Goal: Information Seeking & Learning: Learn about a topic

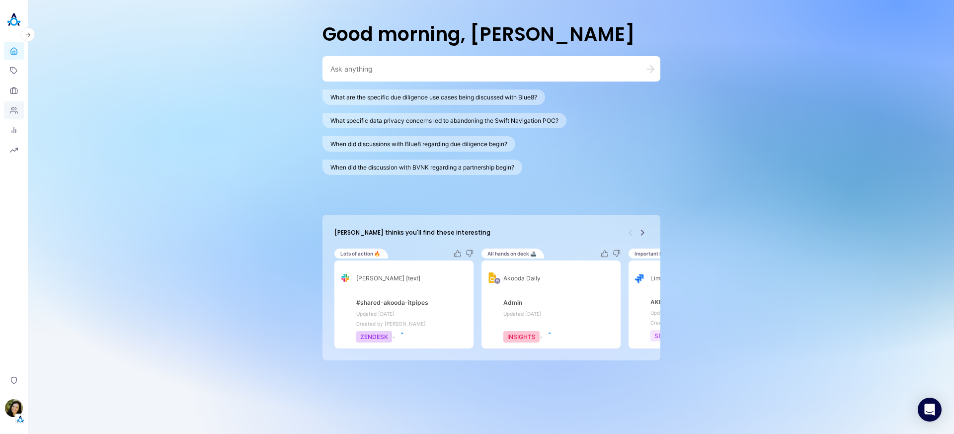
click at [13, 108] on icon at bounding box center [14, 110] width 8 height 8
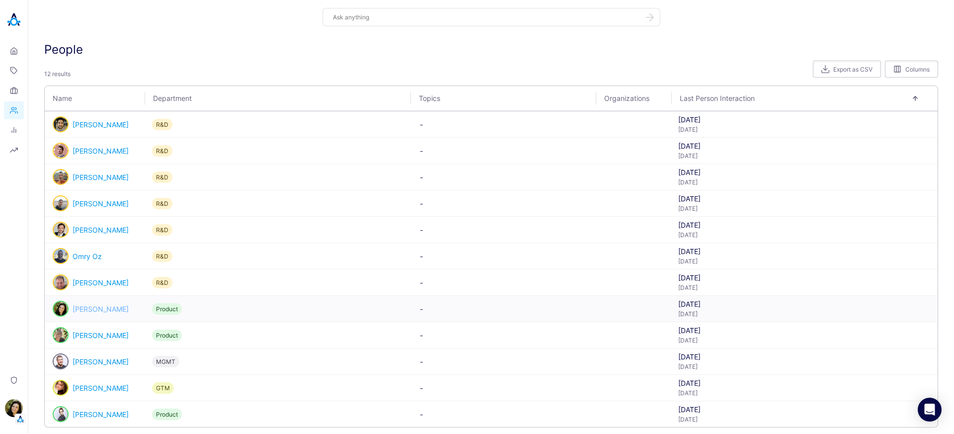
click at [81, 304] on link "[PERSON_NAME]" at bounding box center [101, 308] width 56 height 8
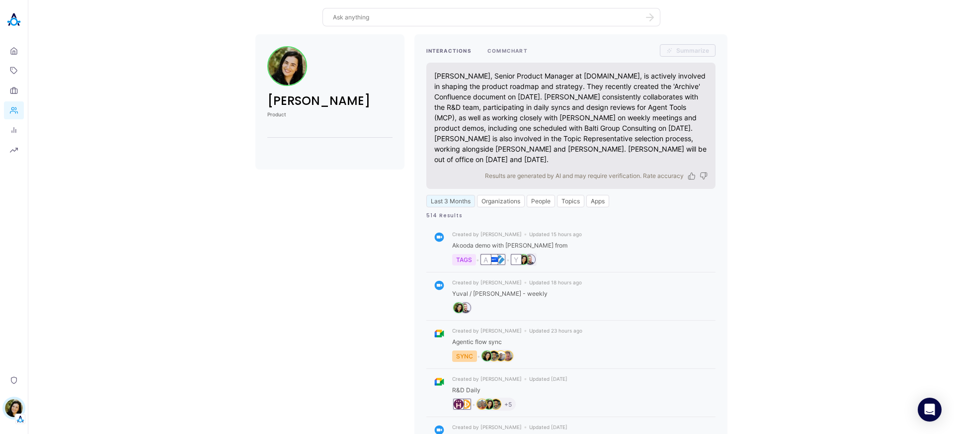
click at [513, 48] on button "COMMCHART" at bounding box center [507, 50] width 40 height 12
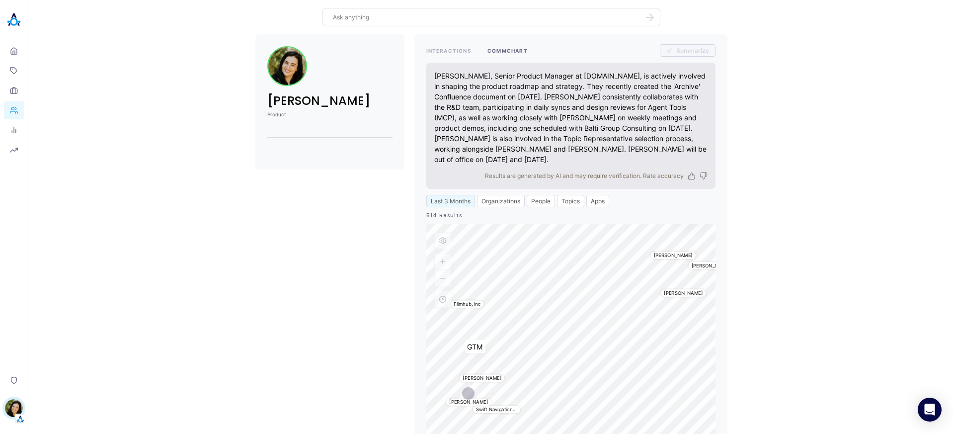
drag, startPoint x: 487, startPoint y: 384, endPoint x: 460, endPoint y: 380, distance: 26.6
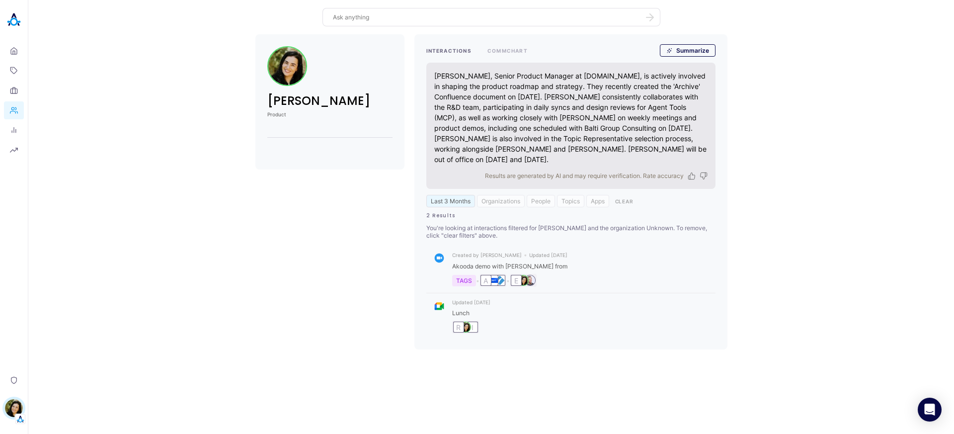
click at [624, 195] on button "Clear" at bounding box center [624, 201] width 26 height 12
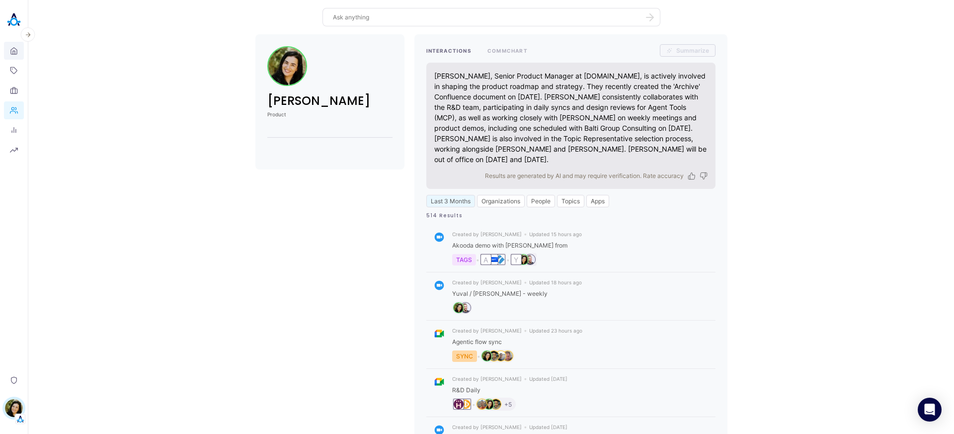
click at [13, 54] on icon at bounding box center [14, 50] width 6 height 6
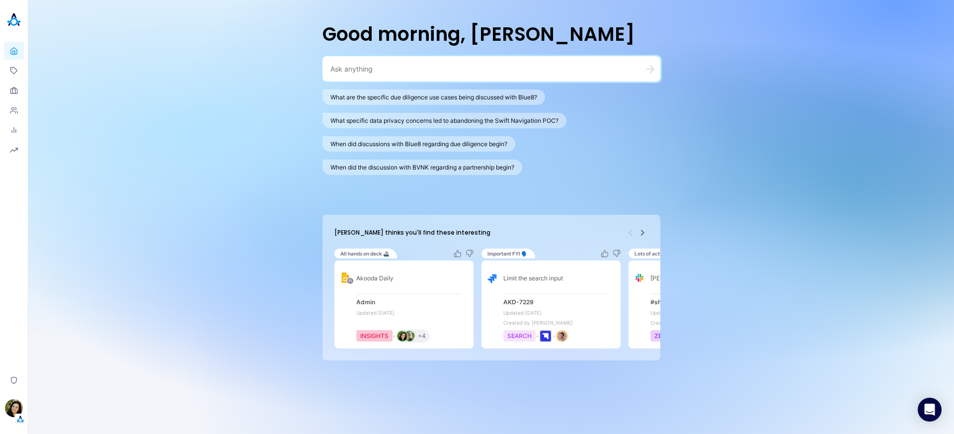
click at [645, 234] on icon "Next" at bounding box center [642, 232] width 12 height 12
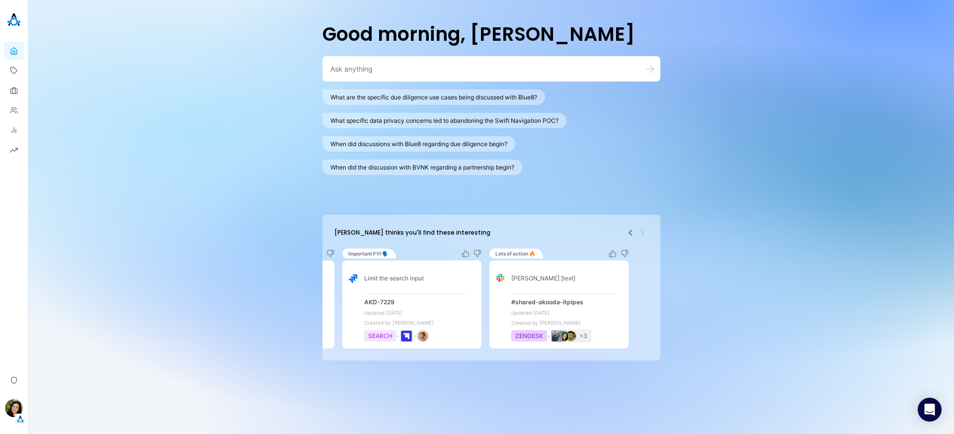
click at [640, 238] on div "[PERSON_NAME] thinks you'll find these interesting All hands on deck 🚢 Akooda D…" at bounding box center [491, 288] width 338 height 146
click at [10, 72] on icon at bounding box center [14, 71] width 8 height 8
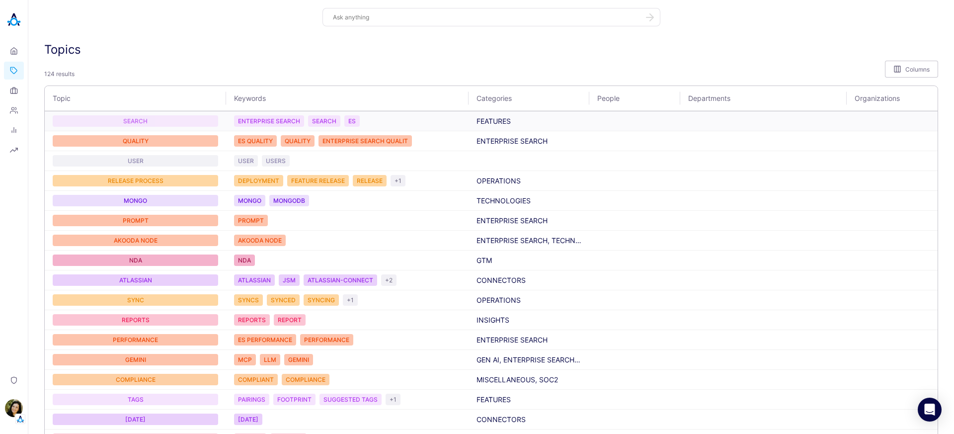
click at [138, 121] on div "SEARCH" at bounding box center [135, 120] width 165 height 11
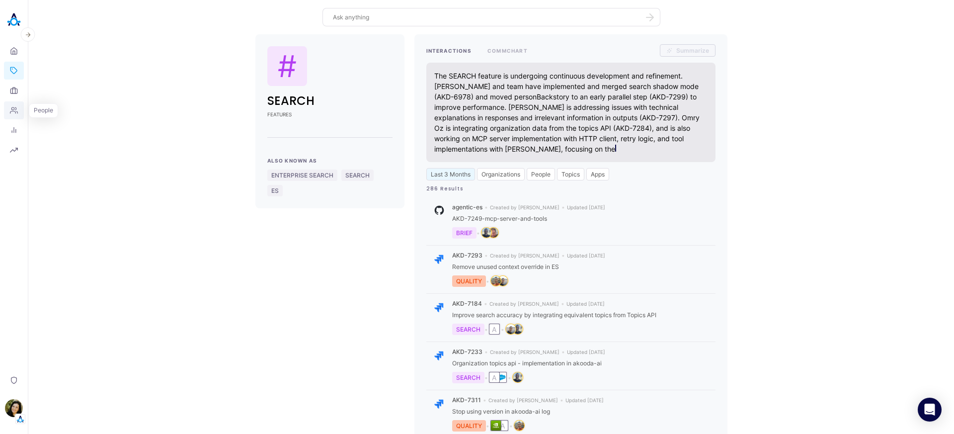
click at [10, 110] on icon at bounding box center [14, 110] width 8 height 8
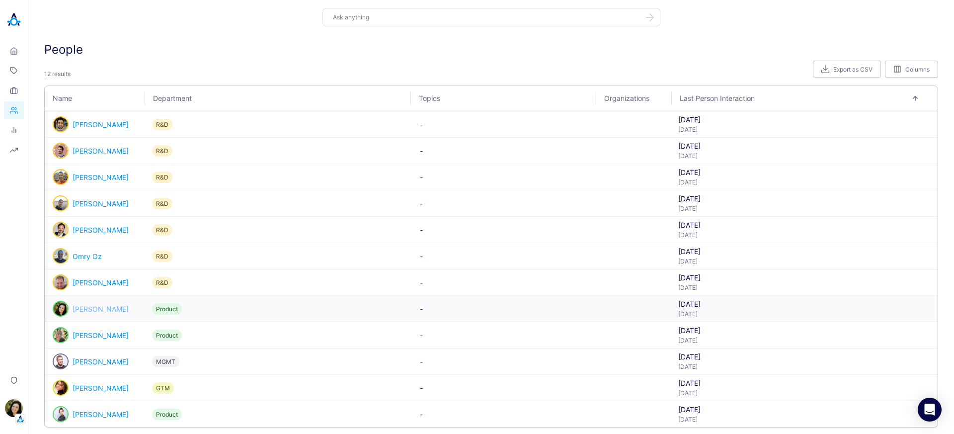
click at [90, 305] on link "[PERSON_NAME]" at bounding box center [101, 308] width 56 height 8
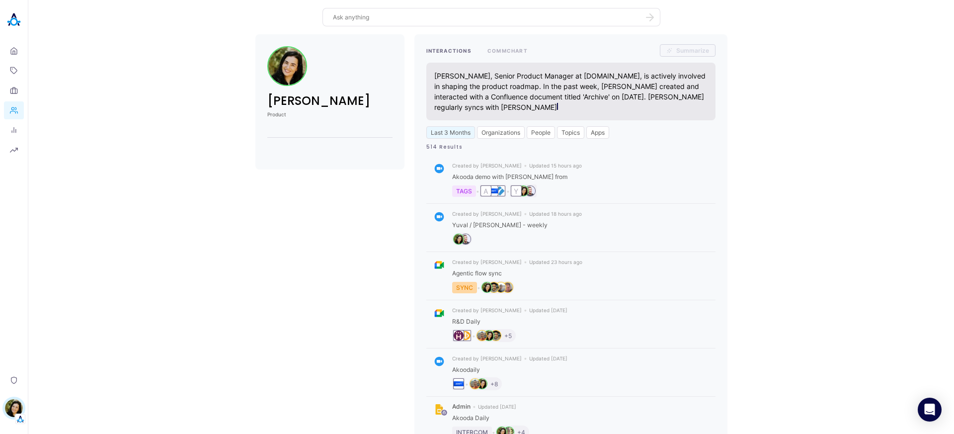
click at [589, 116] on div "[PERSON_NAME], Senior Product Manager at [DOMAIN_NAME], is actively involved in…" at bounding box center [570, 92] width 289 height 58
click at [591, 127] on button "Apps" at bounding box center [597, 132] width 23 height 12
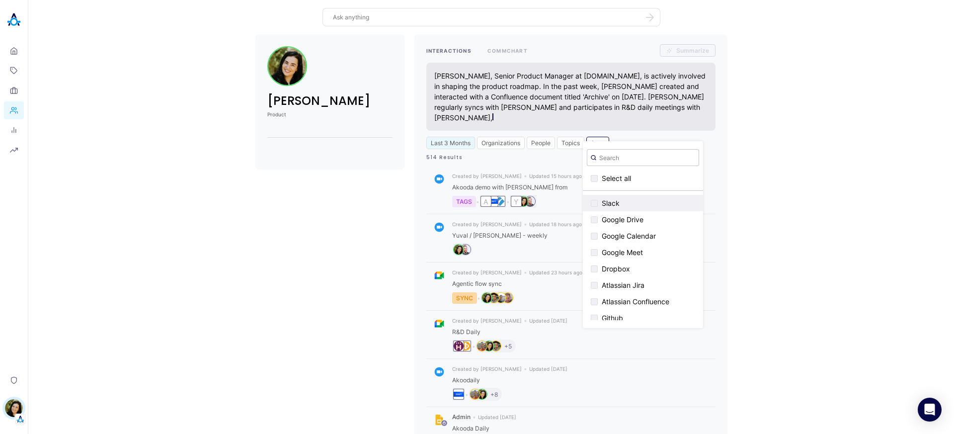
click at [592, 202] on div "button" at bounding box center [594, 203] width 7 height 7
checkbox input "true"
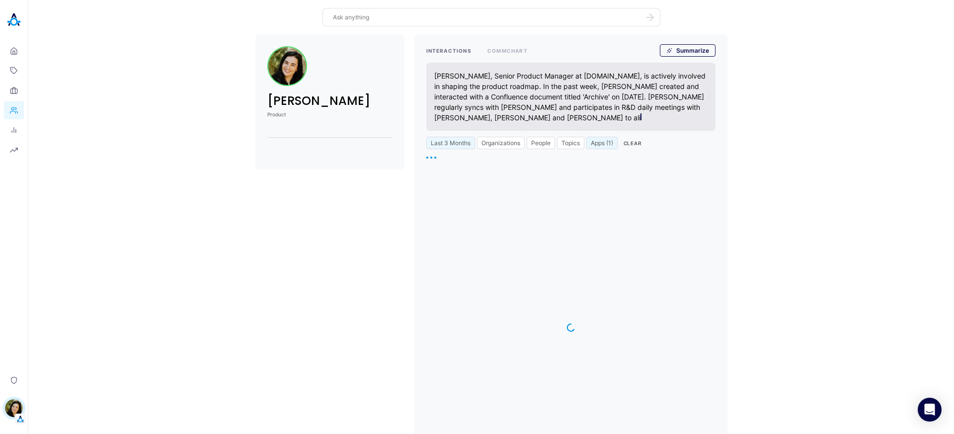
click at [734, 221] on div "[PERSON_NAME] Product INTERACTIONS COMMCHART Summarize [PERSON_NAME], Senior Pr…" at bounding box center [490, 266] width 909 height 464
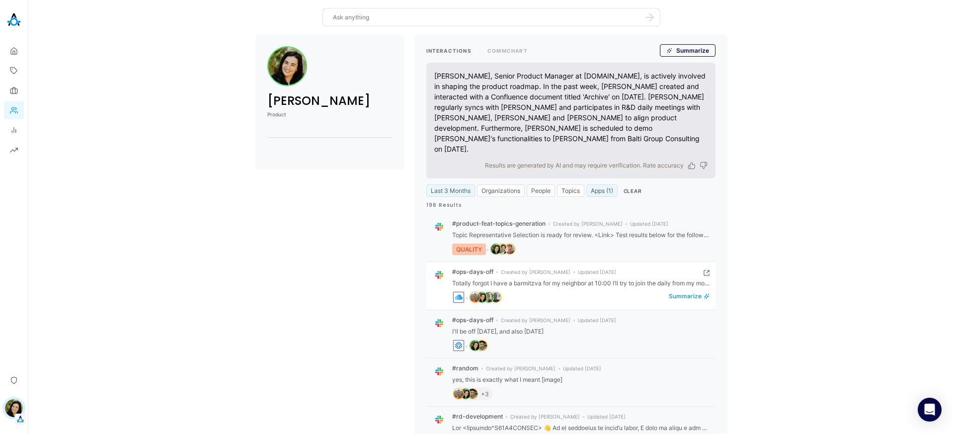
click at [704, 270] on icon "interaction result" at bounding box center [706, 273] width 6 height 6
click at [15, 92] on icon at bounding box center [13, 90] width 2 height 6
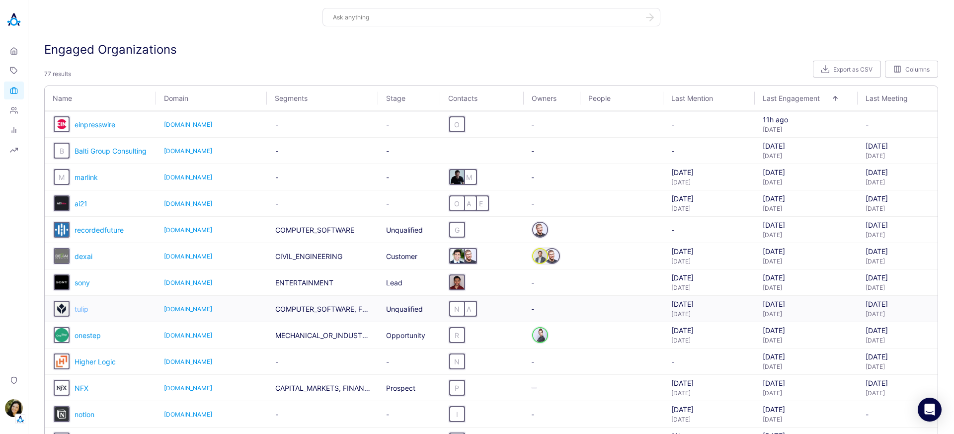
click at [81, 312] on span "tulip" at bounding box center [82, 308] width 14 height 8
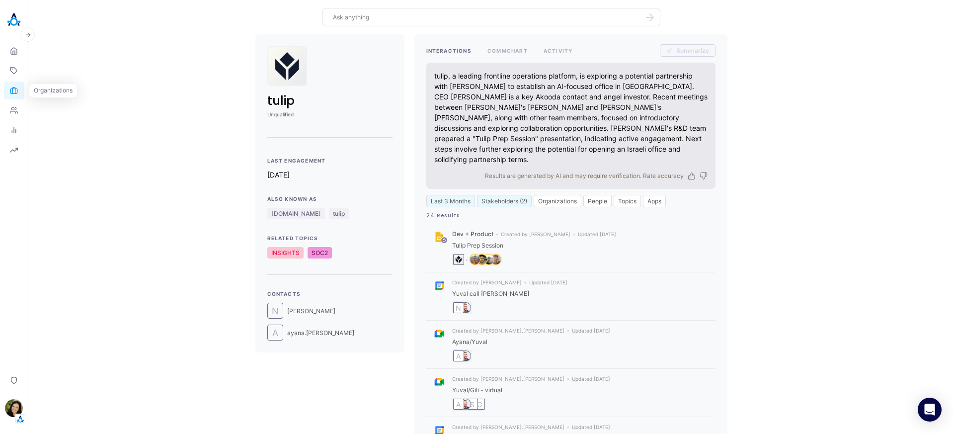
click at [16, 94] on icon at bounding box center [14, 90] width 8 height 8
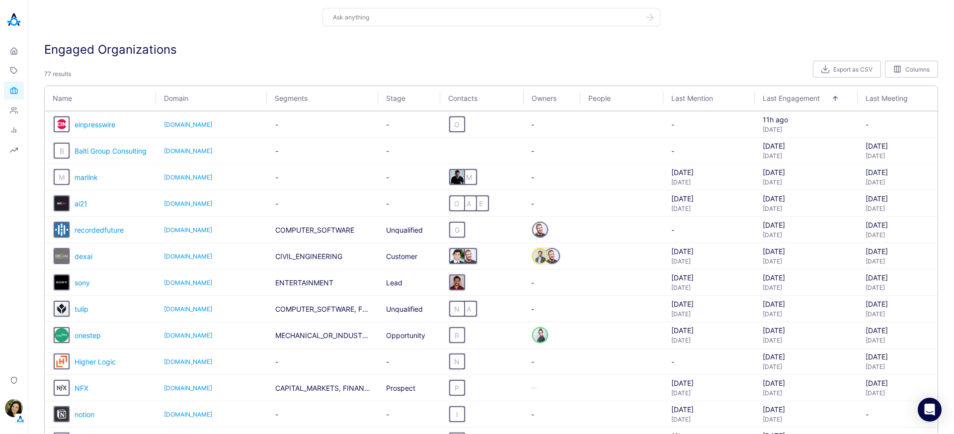
click at [344, 17] on textarea at bounding box center [485, 16] width 305 height 9
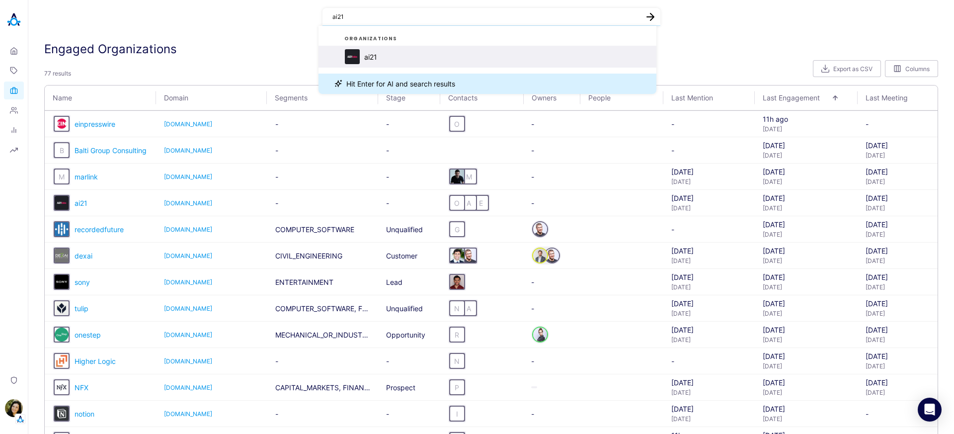
type textarea "ai21"
click at [370, 60] on div "ai21" at bounding box center [370, 57] width 13 height 8
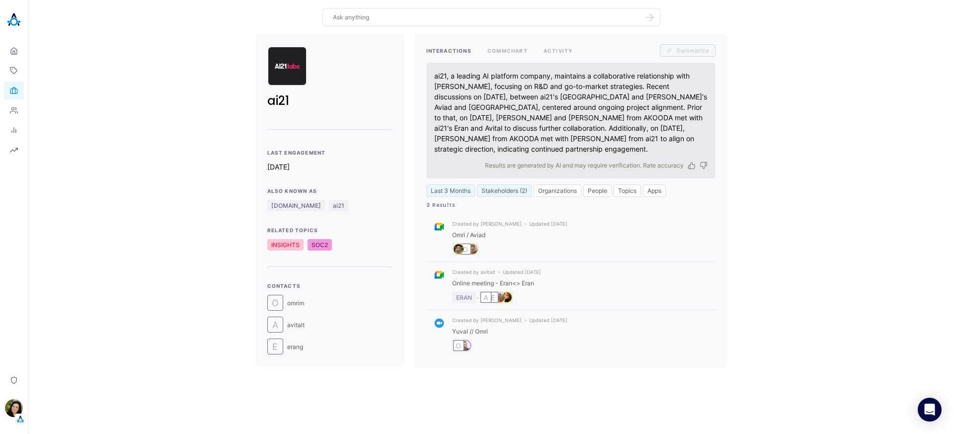
click at [402, 18] on textarea at bounding box center [485, 16] width 305 height 9
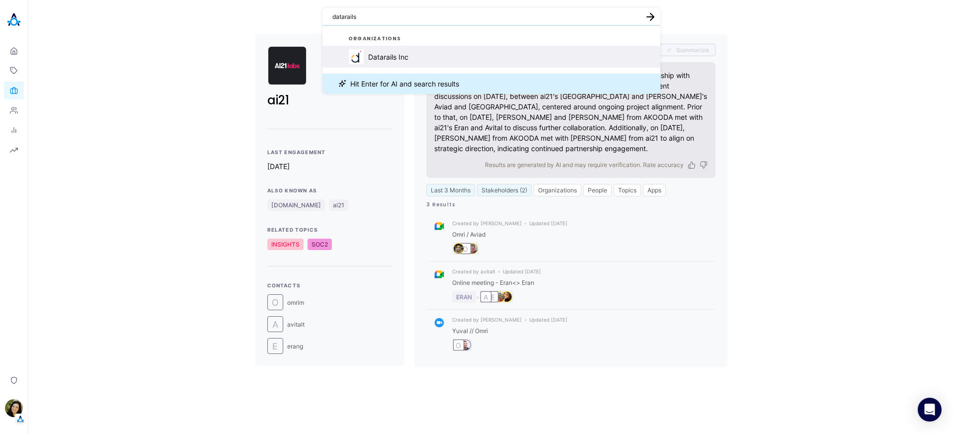
type textarea "datarails"
click at [392, 60] on div "Datarails Inc" at bounding box center [388, 57] width 40 height 8
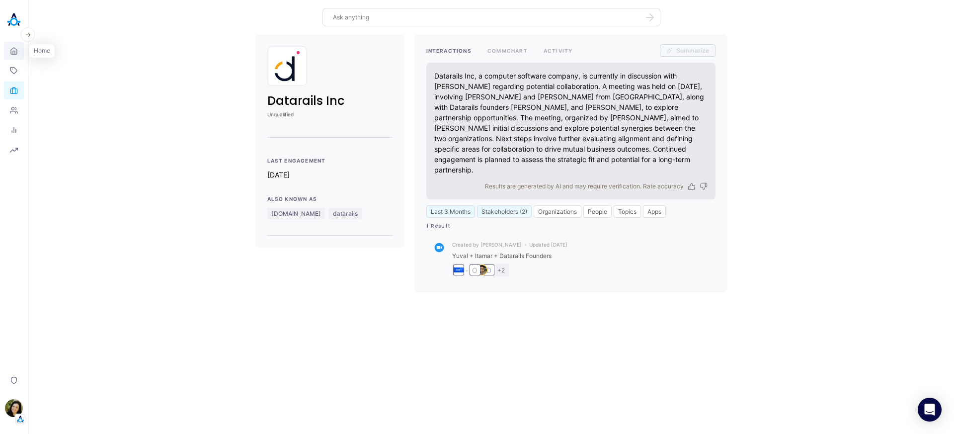
click at [19, 53] on link "Home" at bounding box center [14, 51] width 20 height 18
